Goal: Information Seeking & Learning: Understand process/instructions

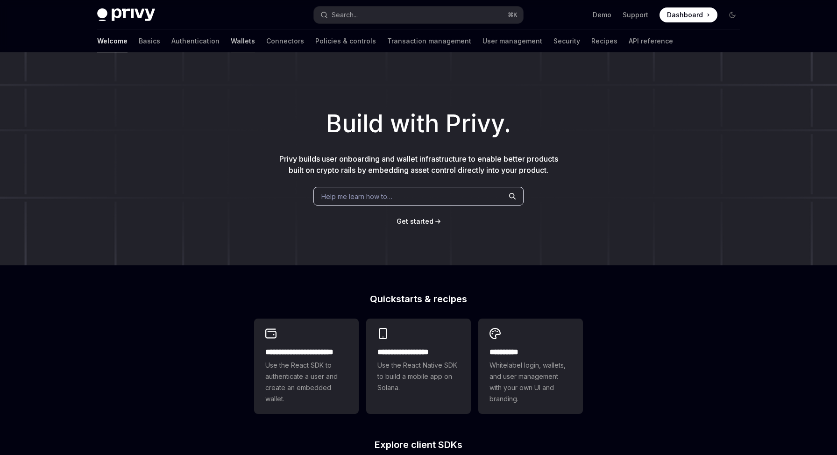
click at [231, 39] on link "Wallets" at bounding box center [243, 41] width 24 height 22
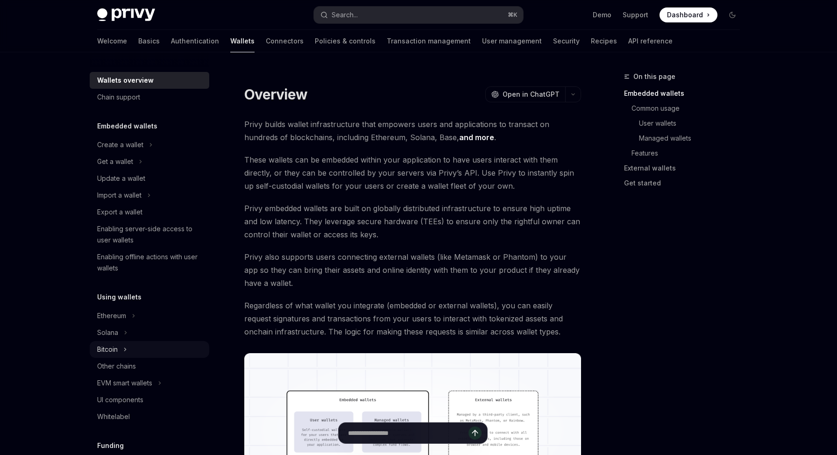
click at [116, 350] on div "Bitcoin" at bounding box center [107, 349] width 21 height 11
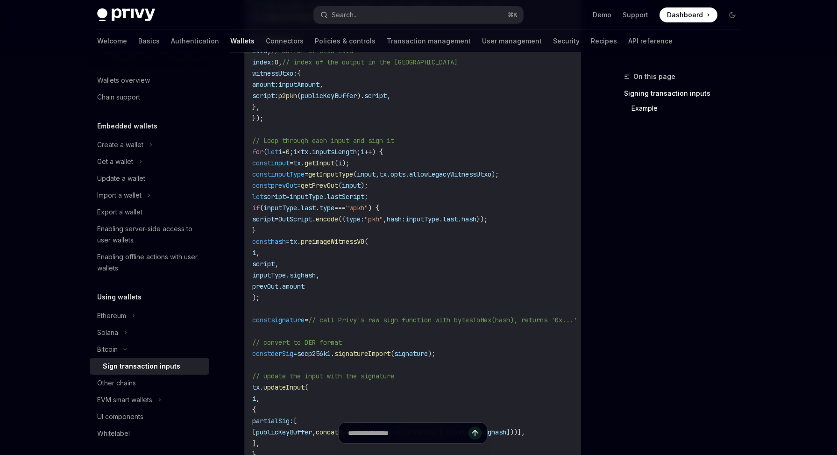
scroll to position [477, 0]
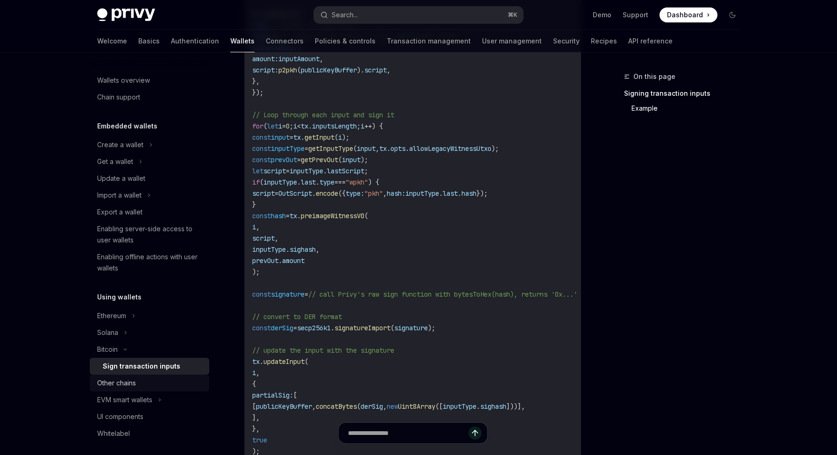
click at [122, 385] on div "Other chains" at bounding box center [116, 382] width 39 height 11
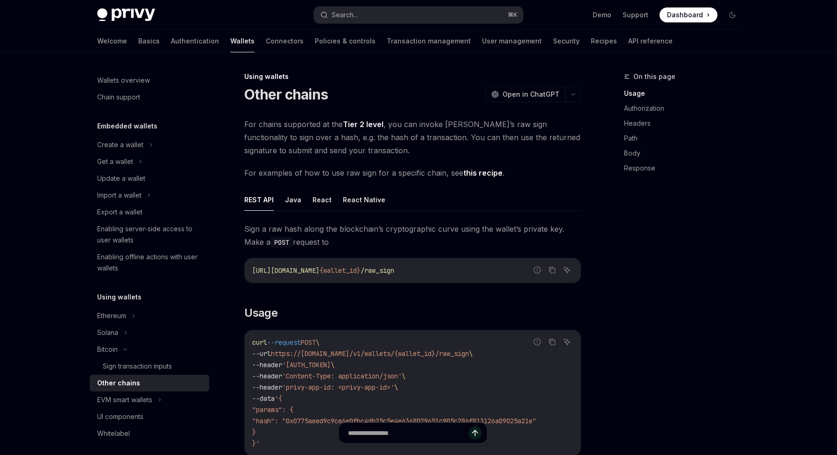
click at [491, 173] on link "this recipe" at bounding box center [482, 173] width 39 height 10
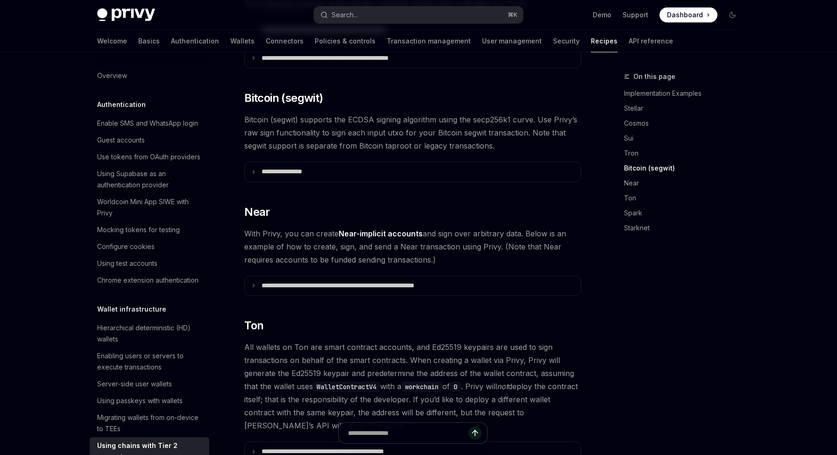
scroll to position [819, 0]
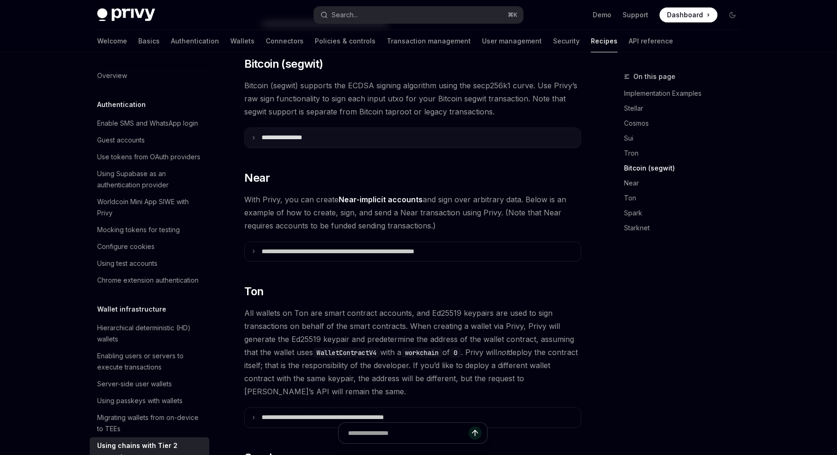
click at [252, 128] on summary "**********" at bounding box center [413, 138] width 336 height 20
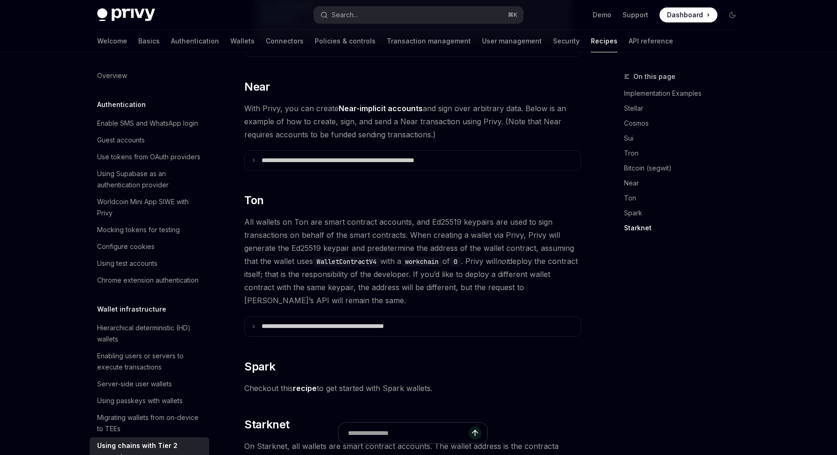
scroll to position [1624, 0]
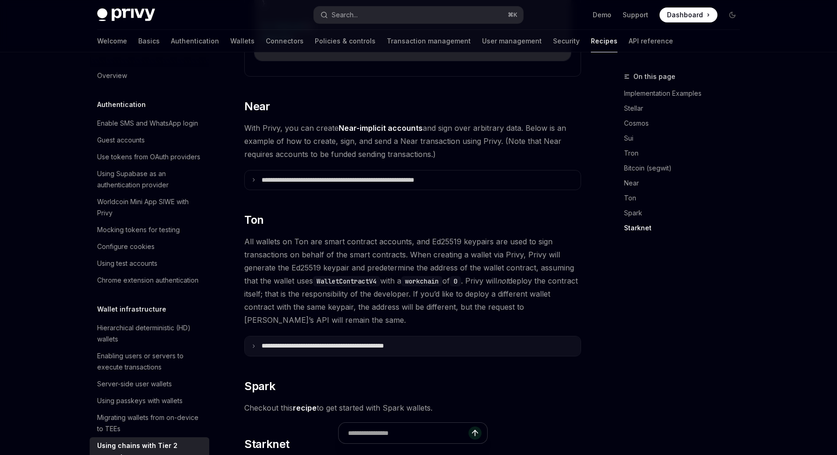
click at [258, 336] on summary "**********" at bounding box center [413, 346] width 336 height 20
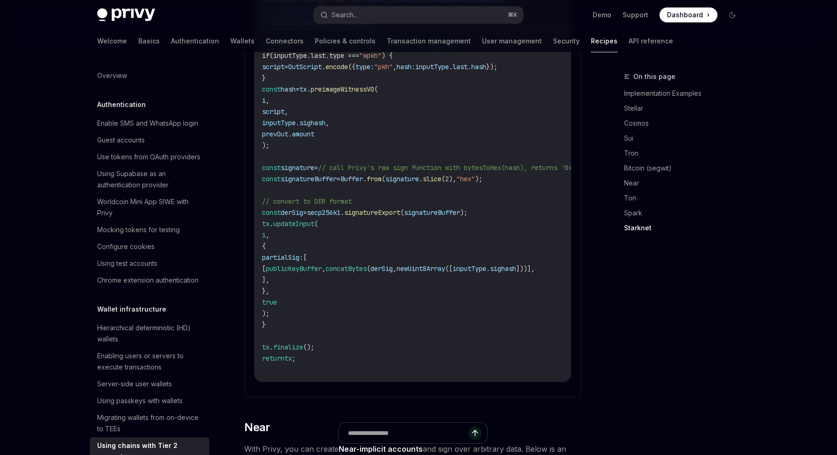
scroll to position [1260, 0]
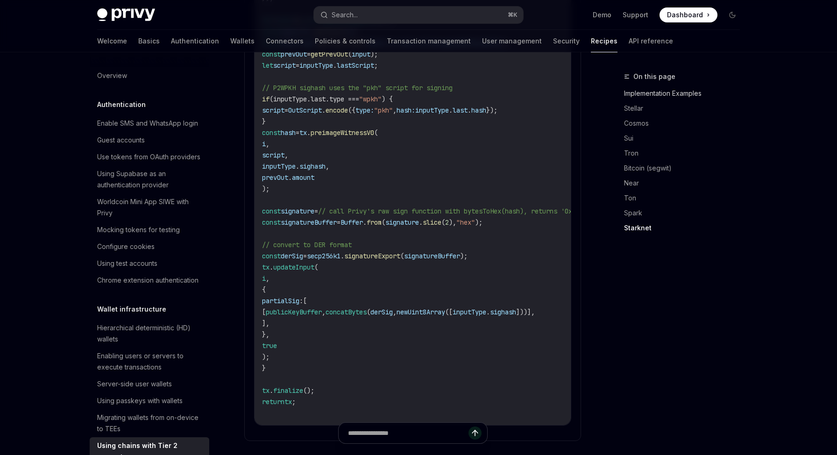
click at [636, 94] on link "Implementation Examples" at bounding box center [685, 93] width 123 height 15
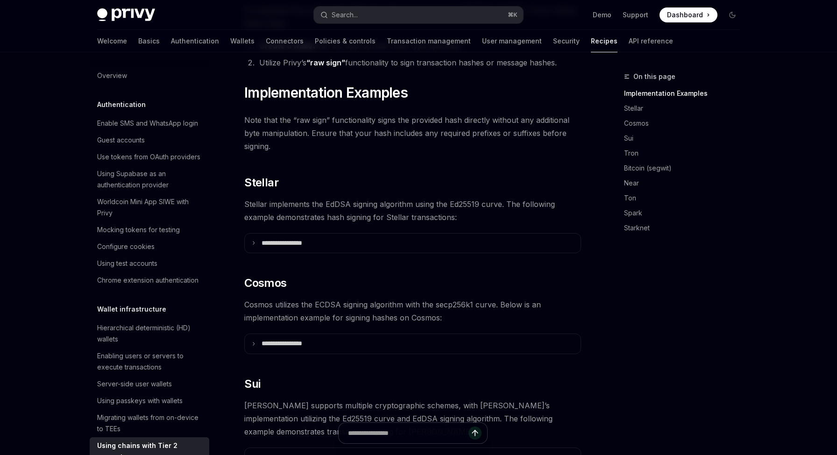
scroll to position [174, 0]
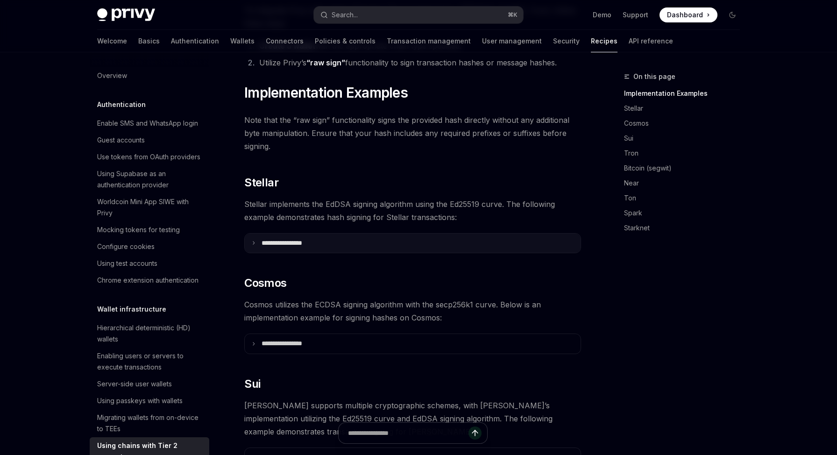
click at [249, 233] on summary "**********" at bounding box center [413, 243] width 336 height 20
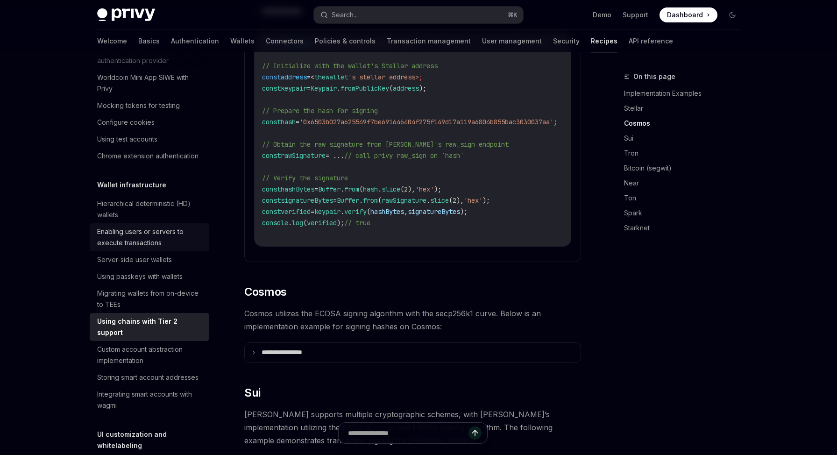
scroll to position [132, 0]
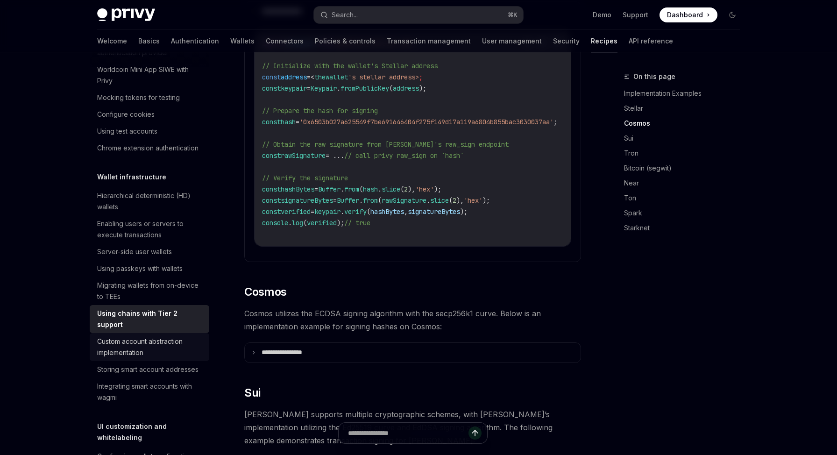
click at [148, 342] on div "Custom account abstraction implementation" at bounding box center [150, 347] width 106 height 22
type textarea "*"
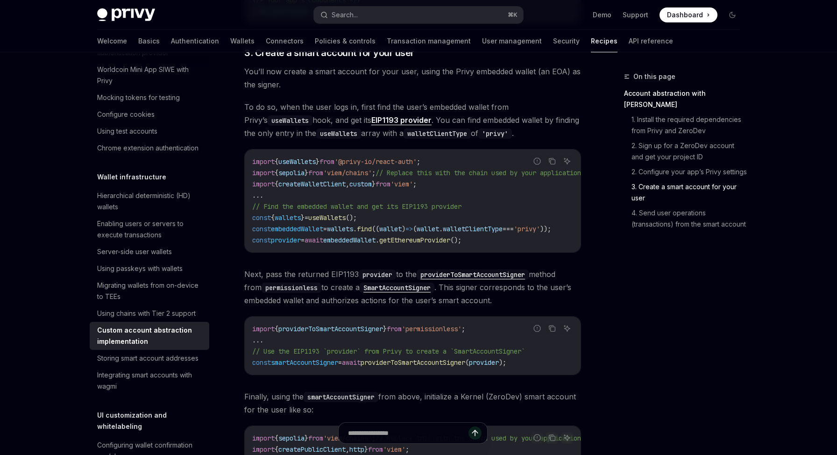
scroll to position [897, 0]
